Goal: Transaction & Acquisition: Purchase product/service

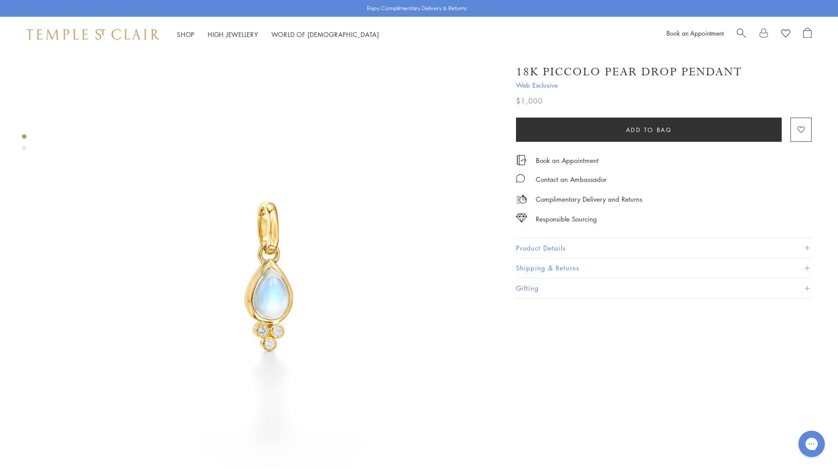
click at [217, 197] on img at bounding box center [269, 277] width 451 height 451
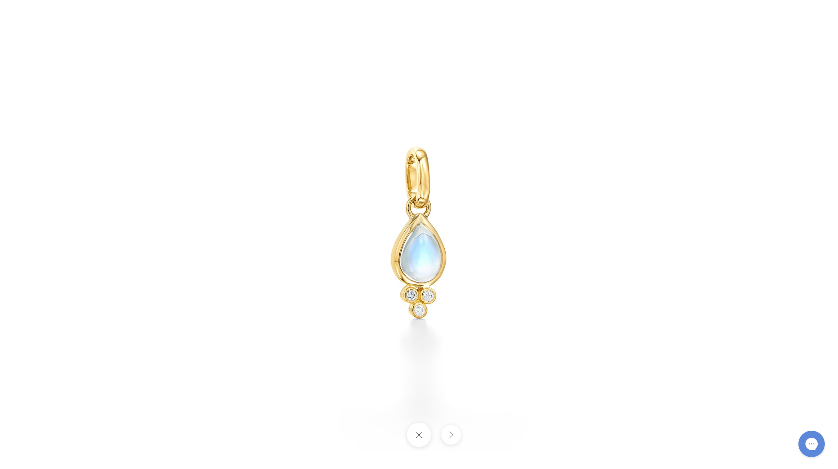
click at [217, 197] on img at bounding box center [419, 234] width 515 height 515
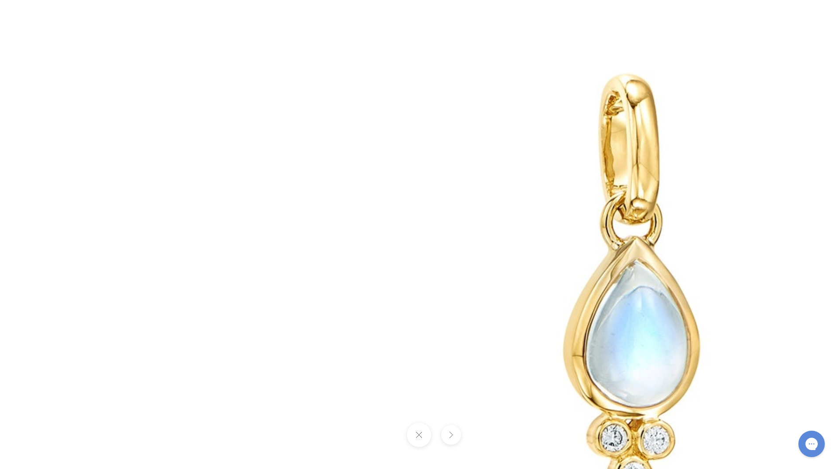
click at [420, 431] on button at bounding box center [419, 434] width 24 height 24
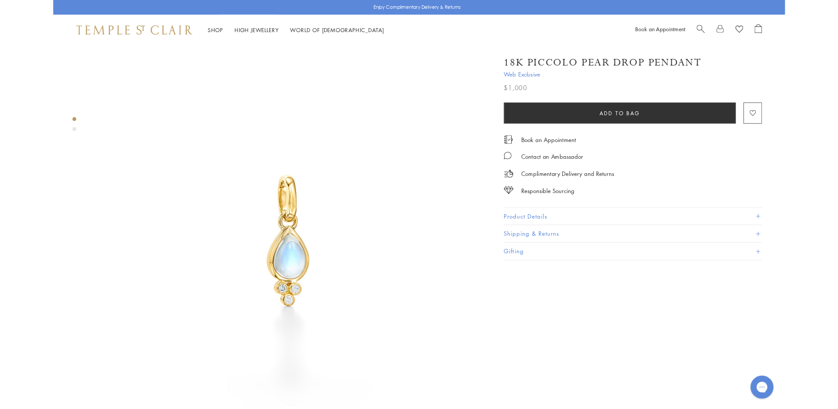
scroll to position [0, 2]
